Goal: Task Accomplishment & Management: Complete application form

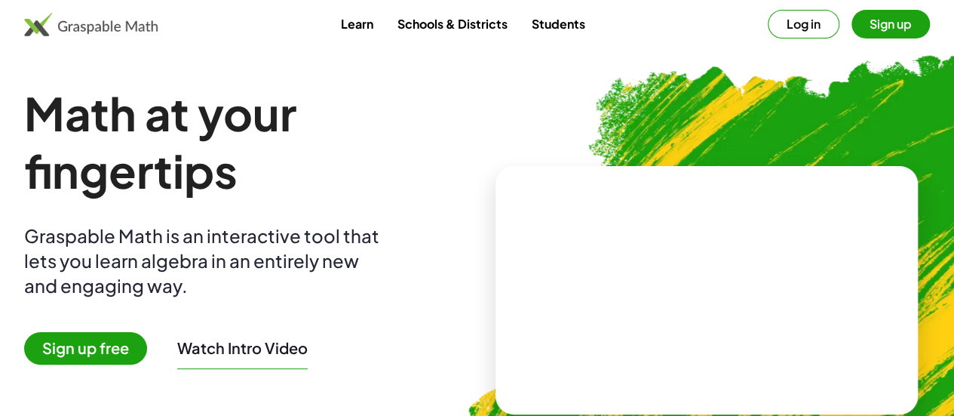
click at [768, 25] on button "Log in" at bounding box center [804, 24] width 72 height 29
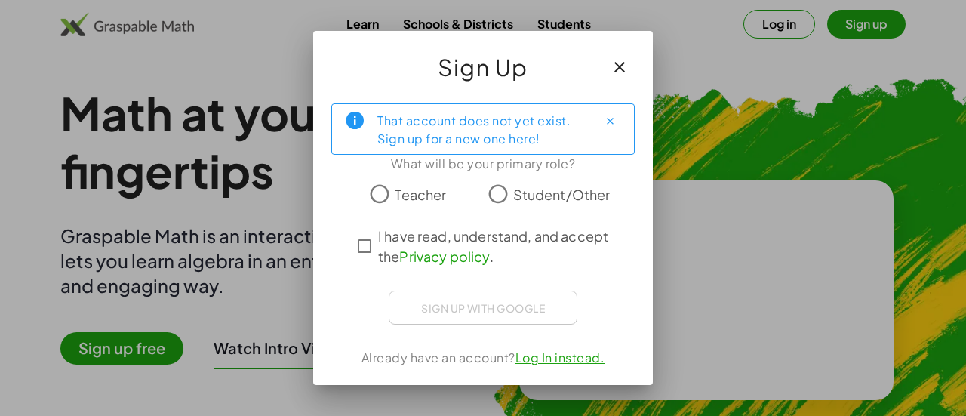
click at [515, 204] on label "Student/Other" at bounding box center [561, 194] width 97 height 30
click at [488, 312] on div "Sign up with Google Sign in with Google Sign in with Google. Opens in new tab" at bounding box center [483, 307] width 189 height 34
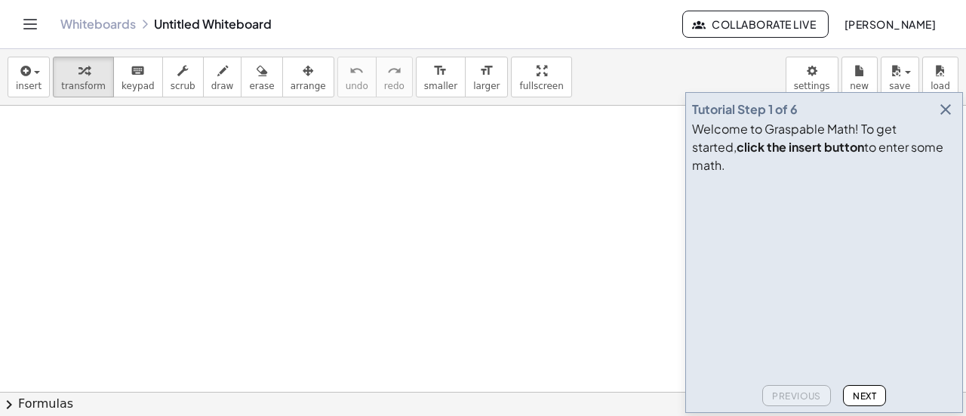
click at [25, 16] on icon "Toggle navigation" at bounding box center [30, 24] width 18 height 18
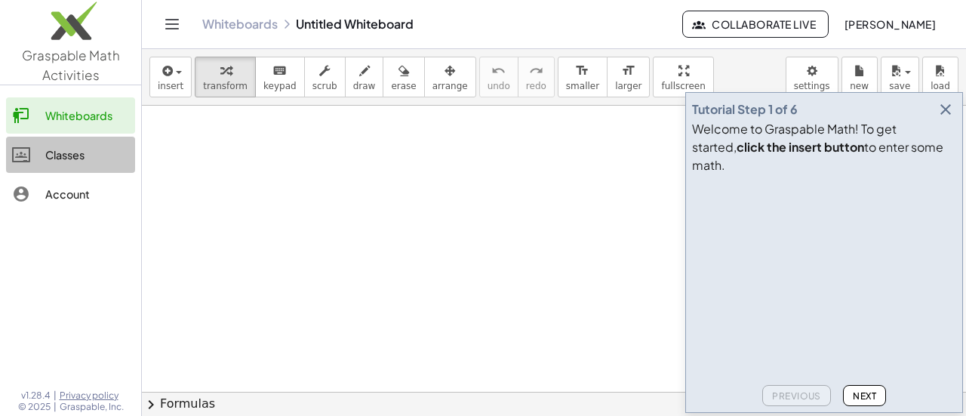
click at [52, 162] on div "Classes" at bounding box center [87, 155] width 84 height 18
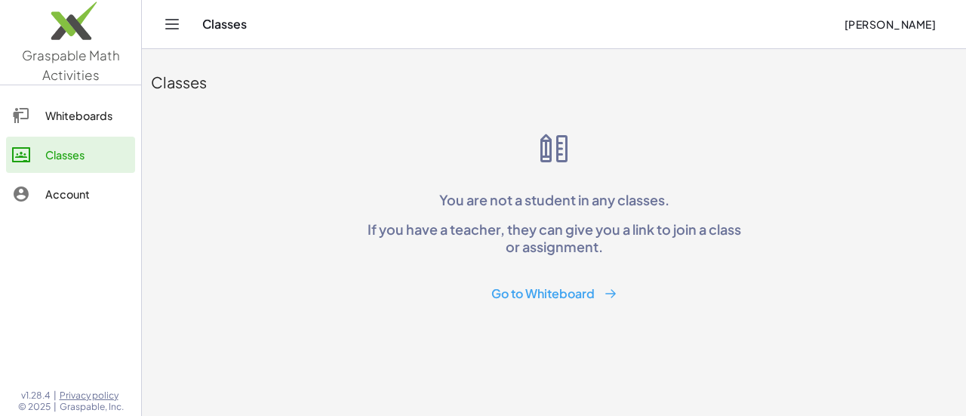
click at [429, 162] on div "You are not a student in any classes. If you have a teacher, they can give you …" at bounding box center [554, 219] width 386 height 177
